Goal: Task Accomplishment & Management: Complete application form

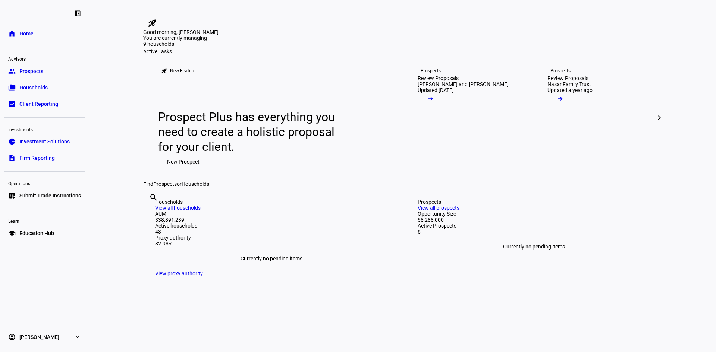
click at [200, 169] on span at bounding box center [183, 161] width 50 height 15
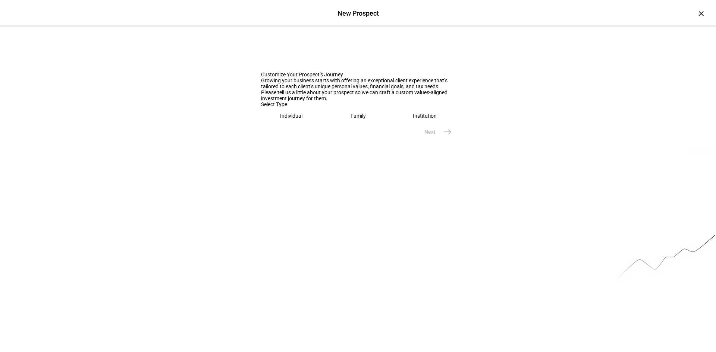
click at [355, 119] on div "Family" at bounding box center [358, 116] width 15 height 6
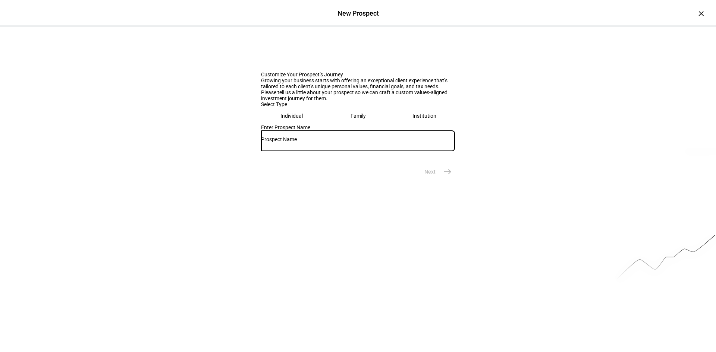
click at [308, 142] on input "text" at bounding box center [358, 140] width 194 height 6
type input "[PERSON_NAME] and [PERSON_NAME]"
click at [446, 179] on eth-prospect-name-form "Customize Your Prospect’s Journey Growing your business starts with offering an…" at bounding box center [358, 103] width 194 height 153
click at [451, 179] on span "east" at bounding box center [447, 171] width 15 height 15
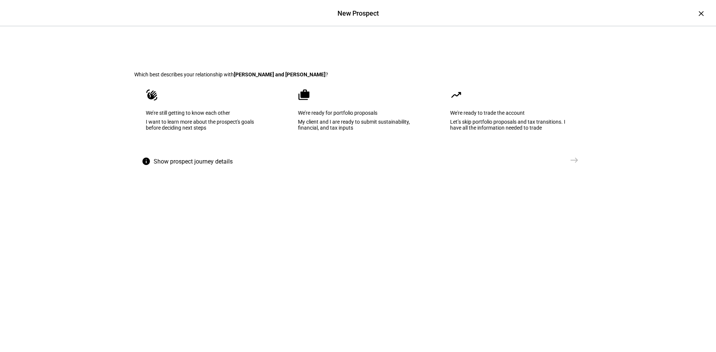
click at [391, 138] on eth-mega-radio-button "cases We’re ready for portfolio proposals My client and I are ready to submit s…" at bounding box center [357, 115] width 143 height 75
click at [574, 165] on mat-icon "east" at bounding box center [574, 160] width 9 height 9
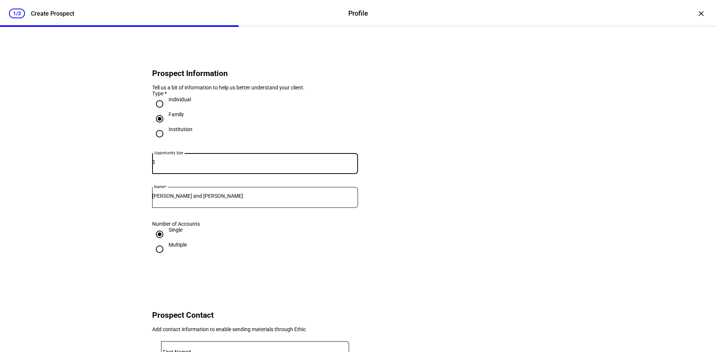
click at [154, 257] on input "Multiple" at bounding box center [159, 249] width 15 height 15
radio input "true"
click at [177, 167] on mat-label "Opportunity Size" at bounding box center [177, 164] width 38 height 6
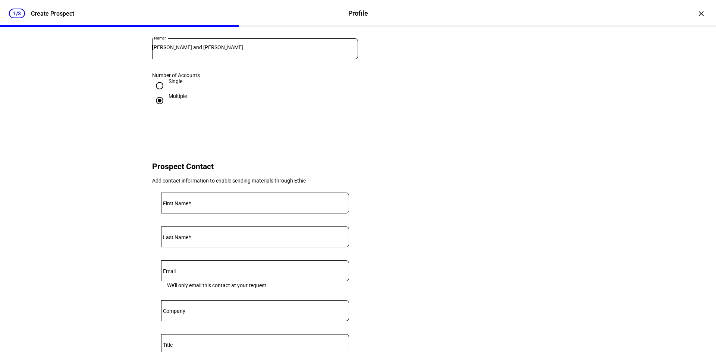
scroll to position [149, 0]
type input "886,000"
click at [201, 204] on input "First Name" at bounding box center [255, 201] width 188 height 6
type input "i"
type input "[PERSON_NAME]"
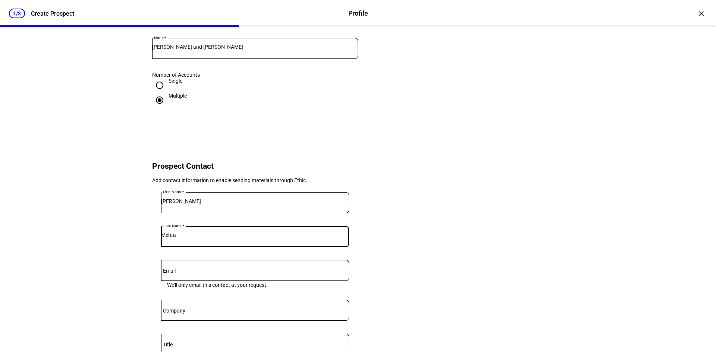
type input "Mehta"
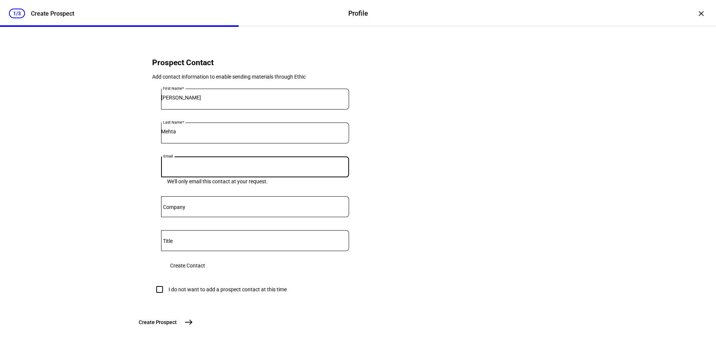
scroll to position [298, 0]
click at [310, 245] on eth-form-card "First Name [PERSON_NAME] Last Name [PERSON_NAME] Email We’ll only email this co…" at bounding box center [255, 181] width 206 height 203
click at [205, 258] on span "Create Contact" at bounding box center [187, 265] width 35 height 15
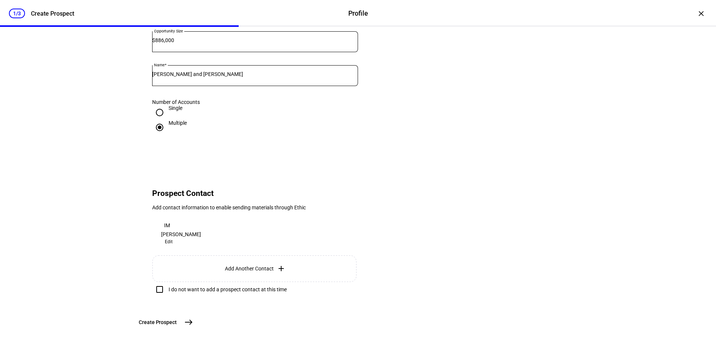
click at [253, 266] on span "Add Another Contact" at bounding box center [249, 269] width 49 height 6
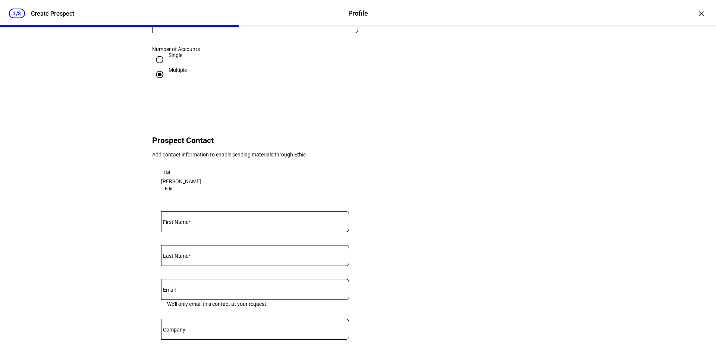
scroll to position [298, 0]
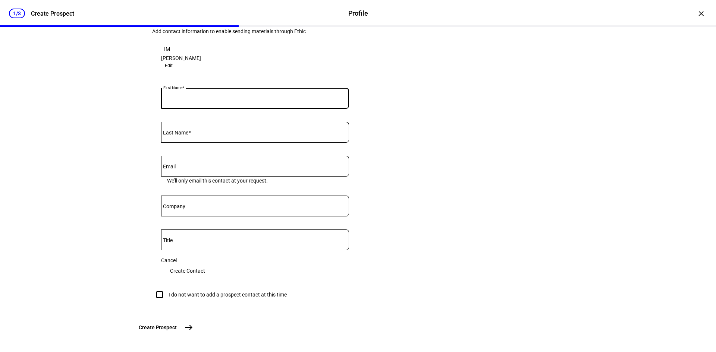
click at [216, 100] on input "First Name" at bounding box center [255, 97] width 188 height 6
type input "Devin"
type input "[PERSON_NAME]"
click at [205, 275] on span "Create Contact" at bounding box center [187, 271] width 35 height 15
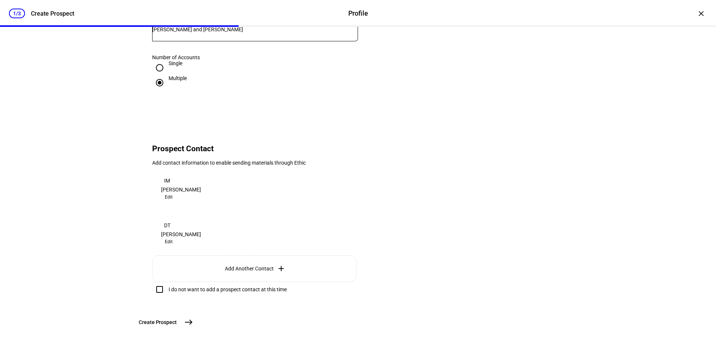
click at [193, 324] on mat-icon "east" at bounding box center [188, 322] width 9 height 9
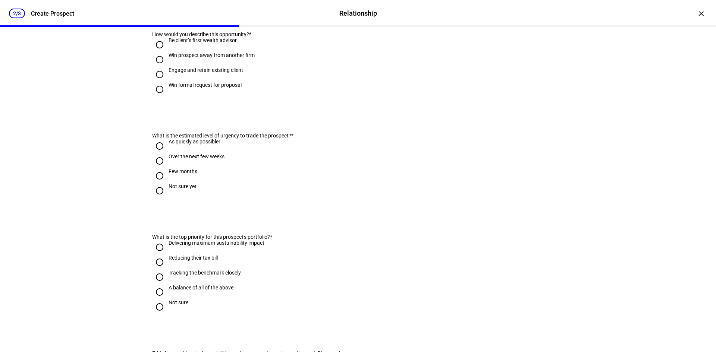
scroll to position [0, 0]
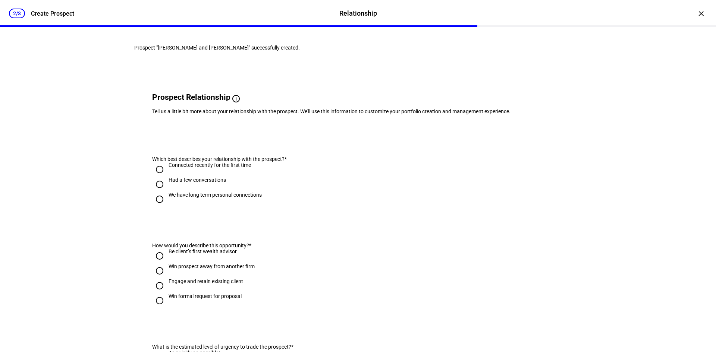
click at [156, 192] on input "Had a few conversations" at bounding box center [159, 184] width 15 height 15
radio input "true"
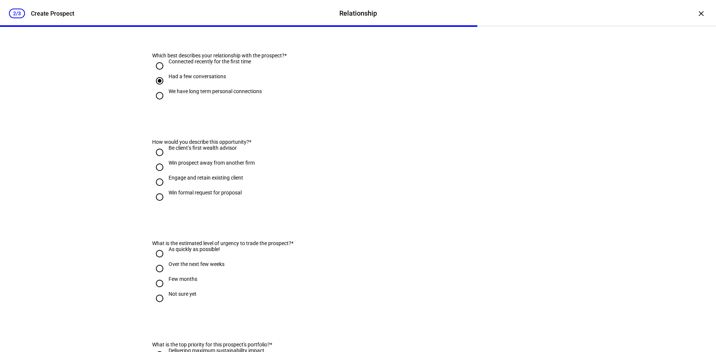
scroll to position [112, 0]
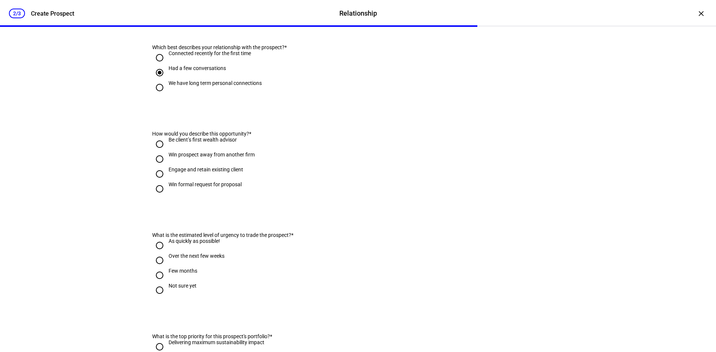
click at [155, 253] on input "As quickly as possible!" at bounding box center [159, 245] width 15 height 15
radio input "true"
click at [160, 152] on input "Be client’s first wealth advisor" at bounding box center [159, 144] width 15 height 15
radio input "true"
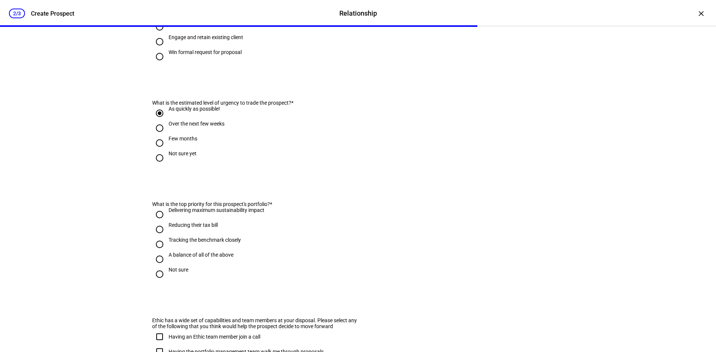
scroll to position [261, 0]
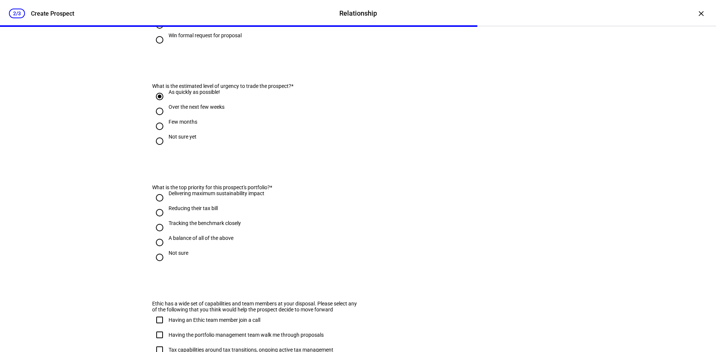
click at [159, 250] on input "A balance of all of the above" at bounding box center [159, 242] width 15 height 15
radio input "true"
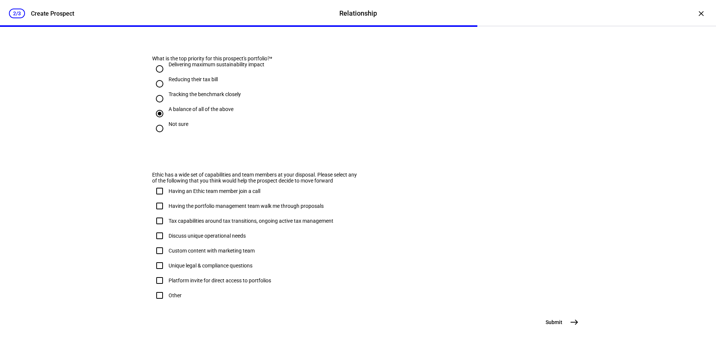
scroll to position [430, 0]
click at [570, 320] on mat-icon "east" at bounding box center [574, 322] width 9 height 9
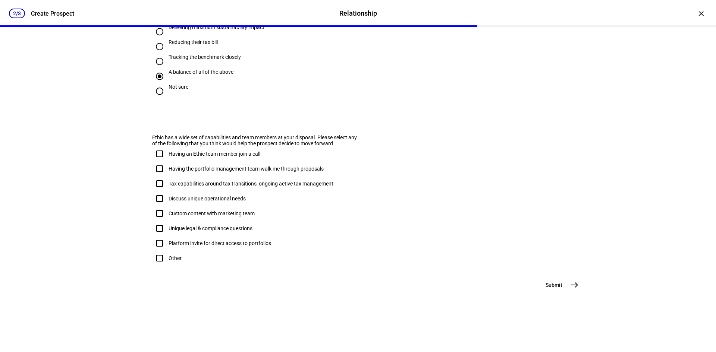
scroll to position [0, 0]
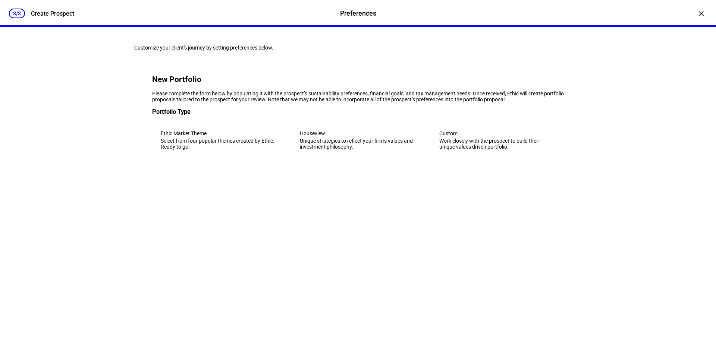
click at [466, 150] on div "Work closely with the prospect to build their unique values driven portfolio." at bounding box center [497, 144] width 116 height 12
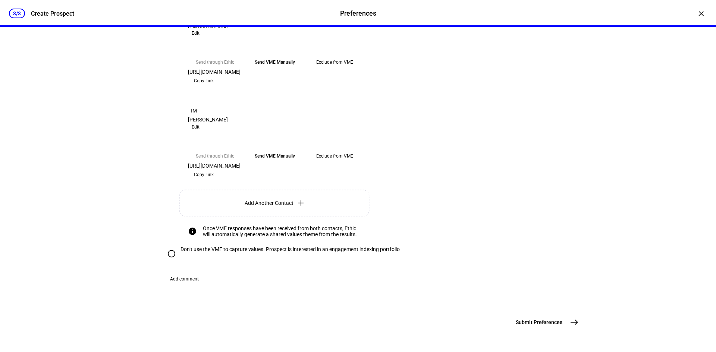
scroll to position [373, 0]
click at [214, 87] on span "Copy Link" at bounding box center [204, 81] width 20 height 12
click at [214, 181] on span "Copy Link" at bounding box center [204, 175] width 20 height 12
click at [571, 327] on mat-icon "east" at bounding box center [574, 322] width 9 height 9
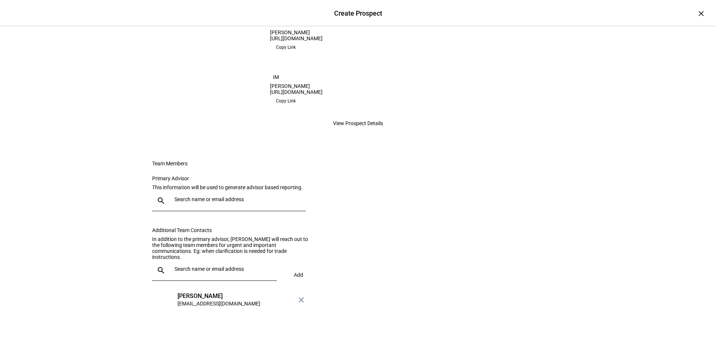
scroll to position [207, 0]
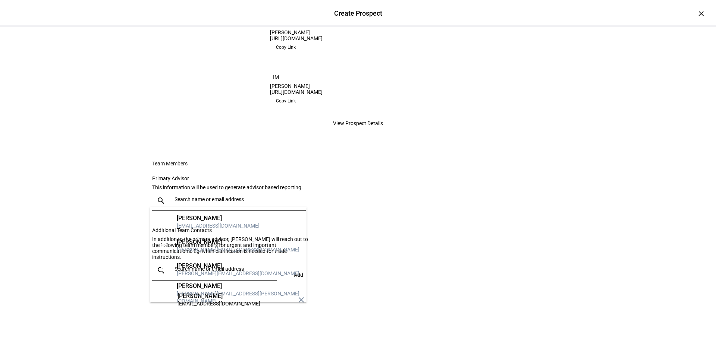
click at [210, 197] on input "text" at bounding box center [239, 200] width 128 height 6
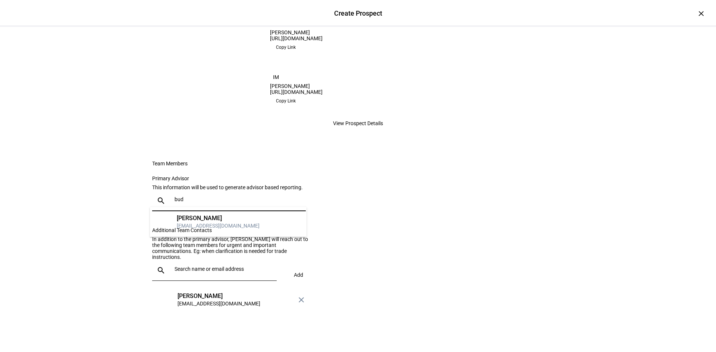
type input "bud"
click at [221, 218] on div "[PERSON_NAME]" at bounding box center [218, 218] width 83 height 7
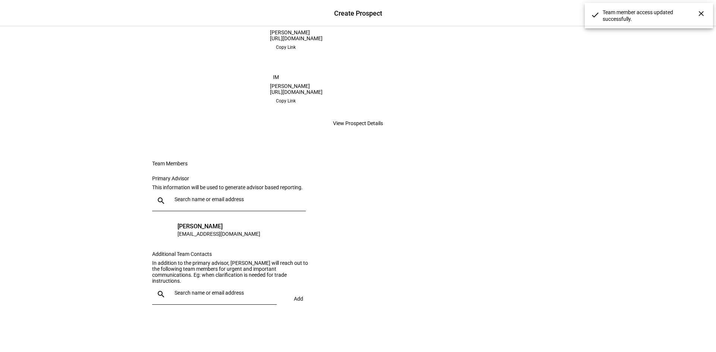
click at [213, 296] on input "text" at bounding box center [224, 293] width 99 height 6
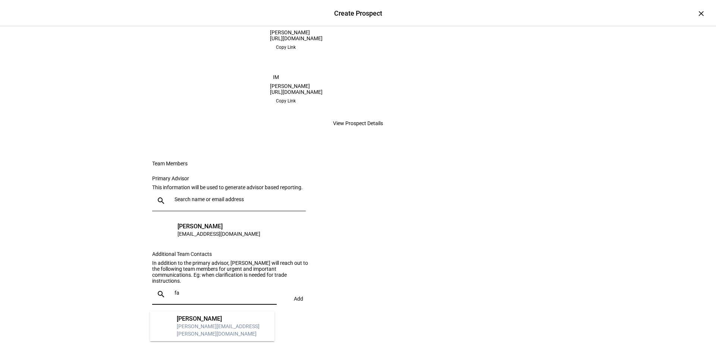
type input "f"
type input "j"
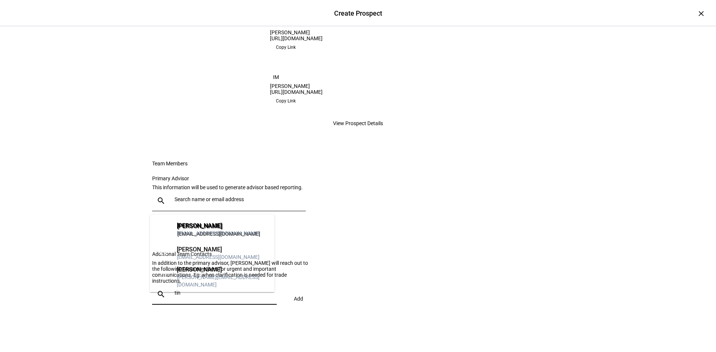
type input "tin"
click at [223, 280] on div "[PERSON_NAME][EMAIL_ADDRESS][DOMAIN_NAME]" at bounding box center [223, 281] width 92 height 15
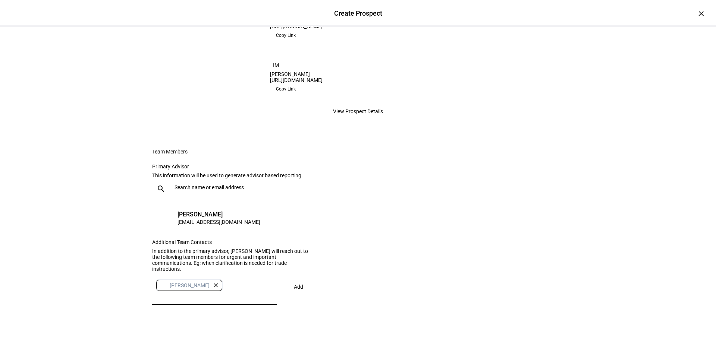
click at [295, 290] on span "Add" at bounding box center [298, 287] width 9 height 6
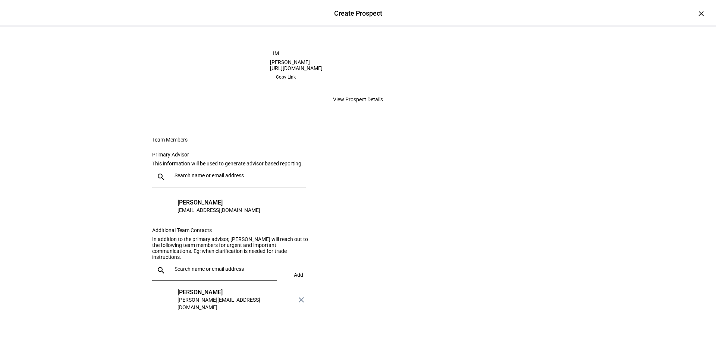
scroll to position [237, 0]
click at [370, 92] on span "View Prospect Details" at bounding box center [358, 99] width 50 height 15
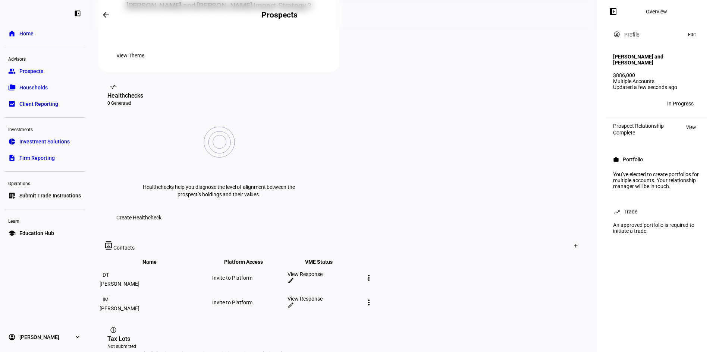
scroll to position [261, 0]
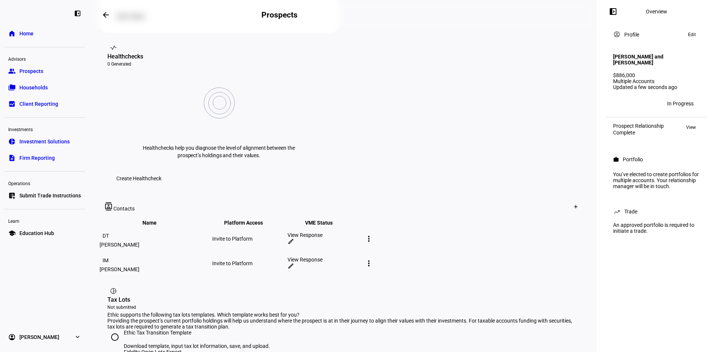
radio input "true"
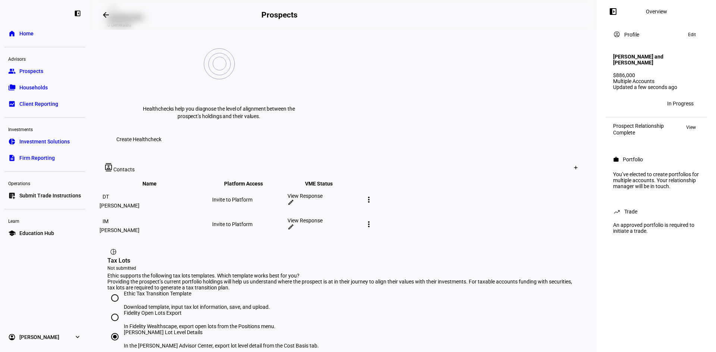
scroll to position [349, 0]
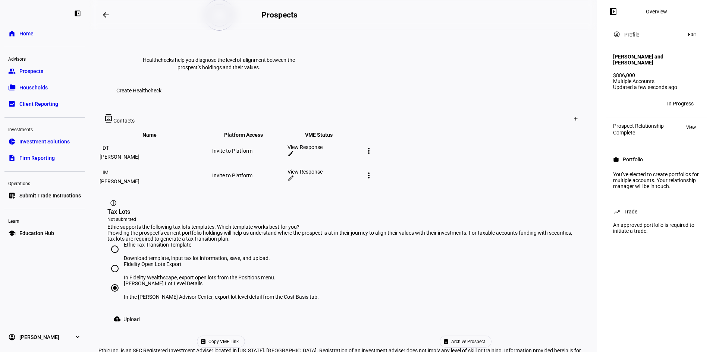
click at [132, 336] on div "ballot Copy VME Link" at bounding box center [220, 342] width 245 height 12
click at [124, 312] on span at bounding box center [127, 319] width 41 height 15
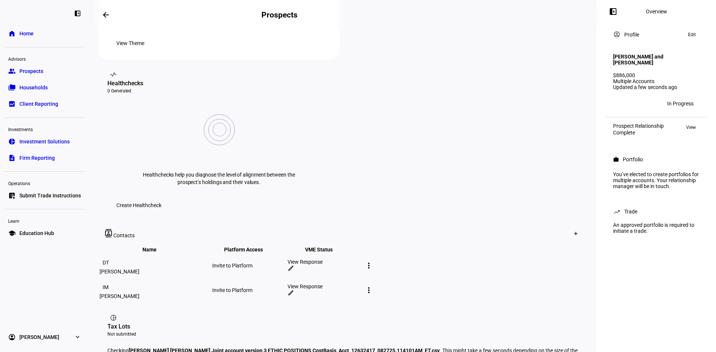
scroll to position [324, 0]
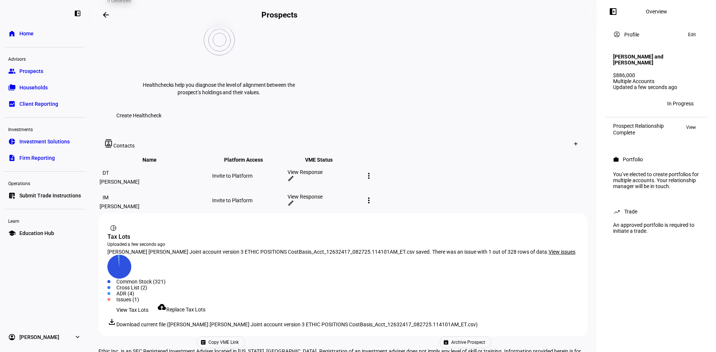
click at [549, 249] on span "View issues" at bounding box center [562, 252] width 27 height 6
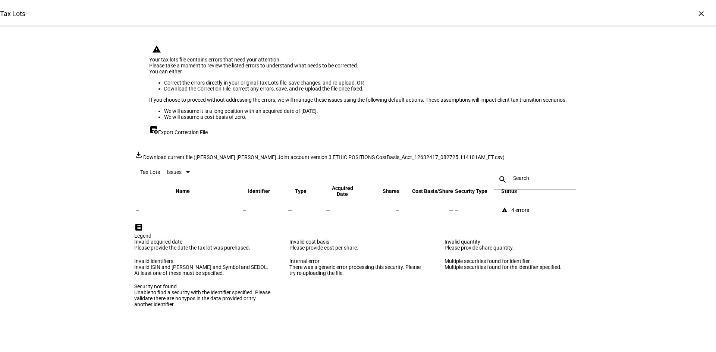
scroll to position [0, 0]
click at [529, 213] on div "4 errors" at bounding box center [520, 210] width 18 height 6
click at [508, 213] on mat-icon "warning" at bounding box center [505, 210] width 6 height 6
click at [529, 213] on div "4 errors" at bounding box center [520, 210] width 18 height 6
click at [186, 135] on span "Export Correction File" at bounding box center [183, 132] width 50 height 6
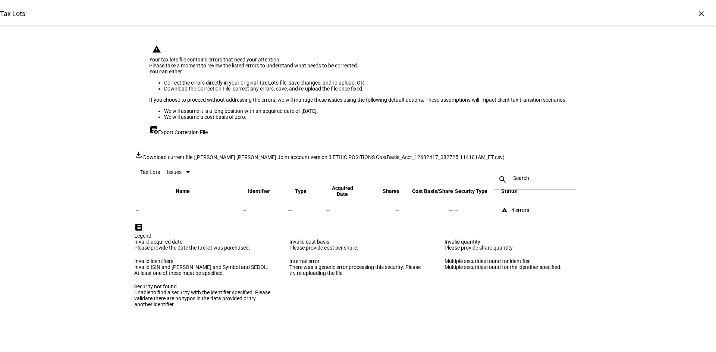
scroll to position [48, 0]
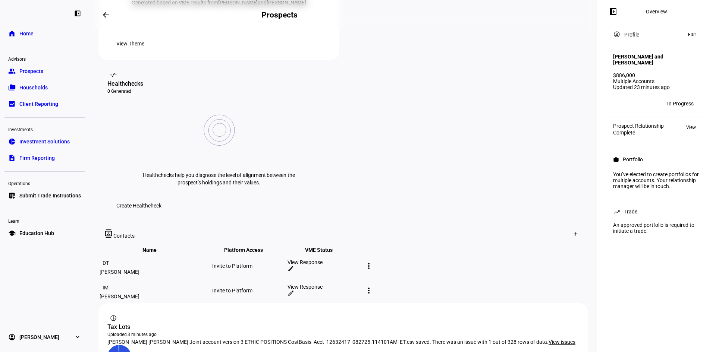
scroll to position [324, 0]
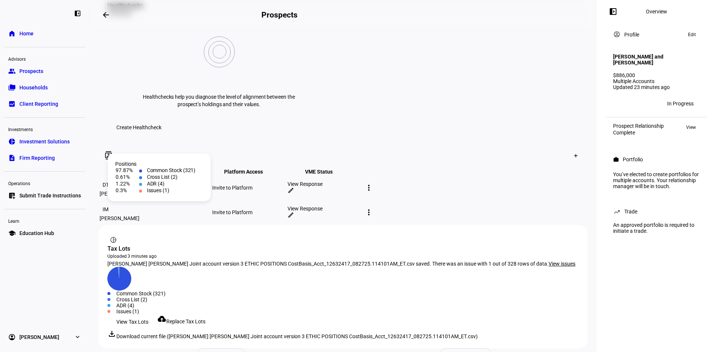
click at [307, 267] on div "Created with Highcharts 9.1.2 Common Stock (321) Cross List (2) ADR (4) Issues …" at bounding box center [342, 291] width 471 height 48
